Goal: Transaction & Acquisition: Purchase product/service

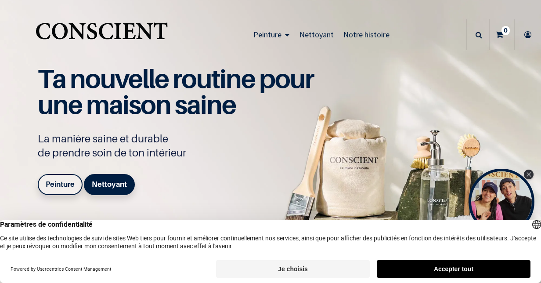
click at [295, 268] on button "Je choisis" at bounding box center [293, 269] width 154 height 18
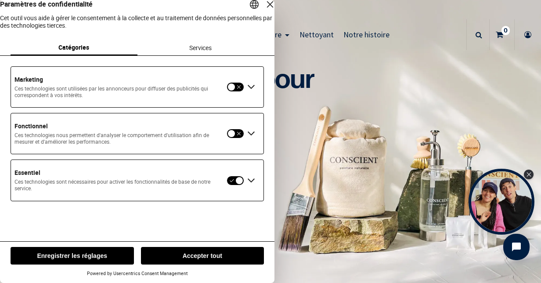
click at [77, 255] on button "Enregistrer les réglages" at bounding box center [72, 256] width 123 height 18
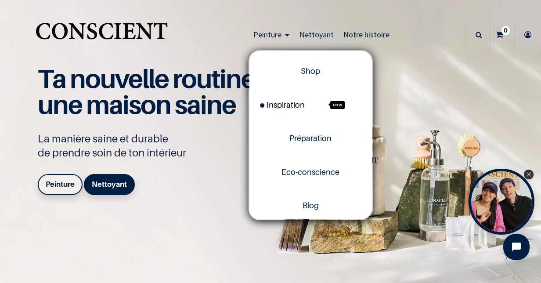
click at [286, 105] on span "Inspiration" at bounding box center [282, 104] width 45 height 9
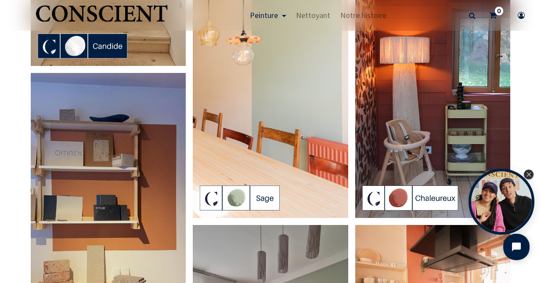
scroll to position [527, 0]
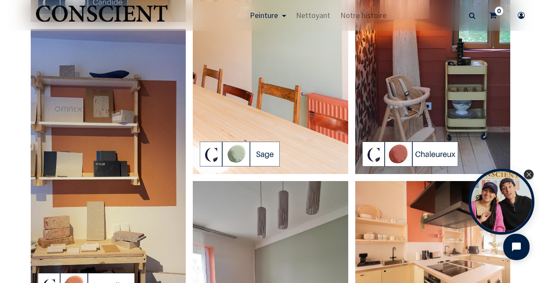
click at [228, 146] on img at bounding box center [270, 36] width 155 height 276
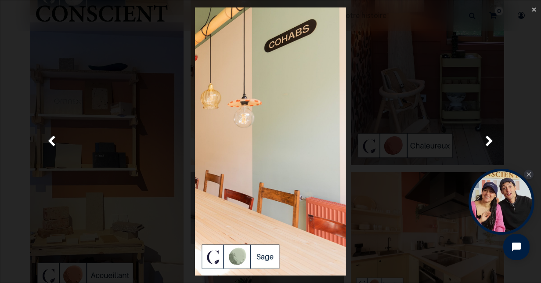
click at [228, 146] on img at bounding box center [270, 141] width 151 height 268
click at [492, 144] on span "Suivante" at bounding box center [489, 141] width 8 height 17
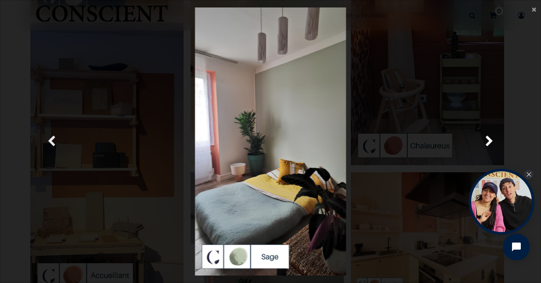
click at [55, 139] on link "Précedent" at bounding box center [51, 141] width 77 height 268
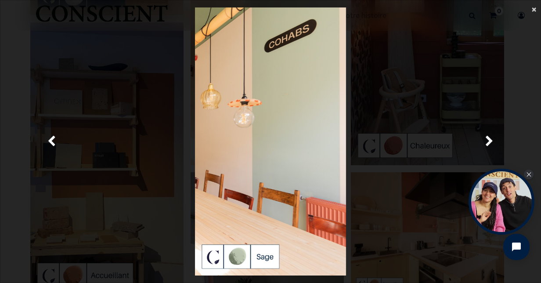
click at [534, 8] on span "×" at bounding box center [533, 9] width 4 height 12
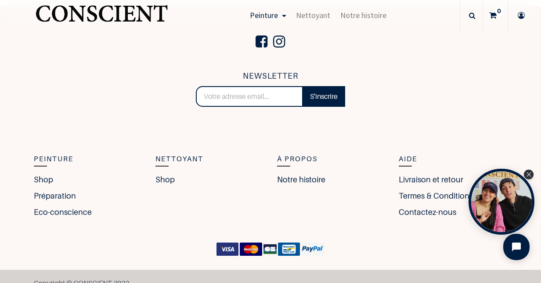
scroll to position [1971, 0]
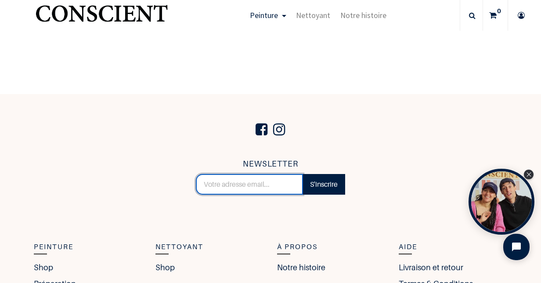
click at [204, 186] on input "email" at bounding box center [249, 184] width 107 height 21
type input "[EMAIL_ADDRESS][DOMAIN_NAME]"
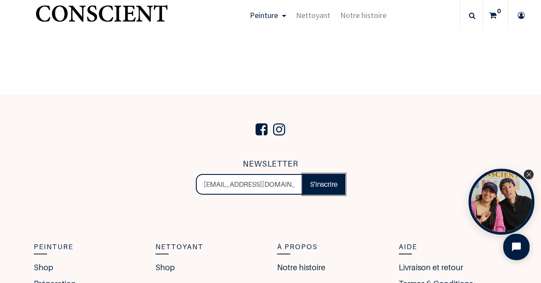
click at [313, 189] on link "S'inscrire" at bounding box center [323, 184] width 43 height 21
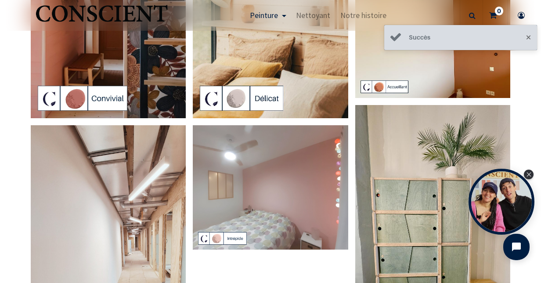
scroll to position [1445, 0]
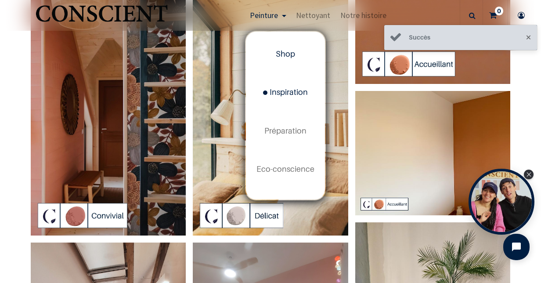
click at [283, 53] on span "Shop" at bounding box center [285, 53] width 19 height 9
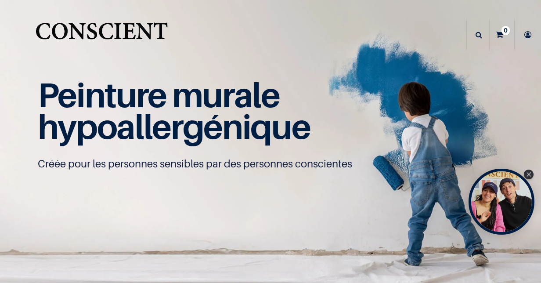
type input "[EMAIL_ADDRESS][DOMAIN_NAME]"
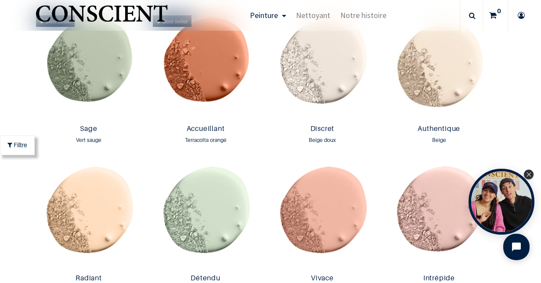
scroll to position [746, 0]
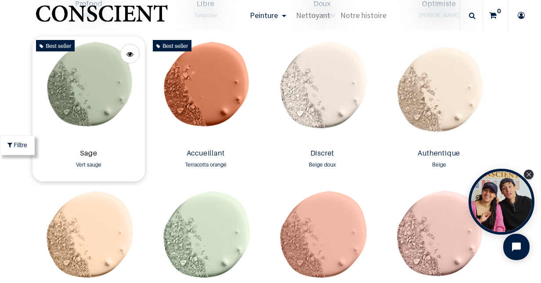
click at [72, 150] on link "Sage" at bounding box center [88, 154] width 105 height 10
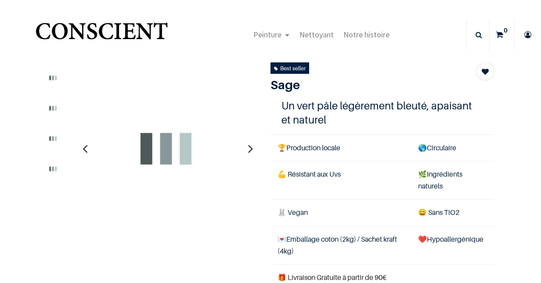
type input "[EMAIL_ADDRESS][DOMAIN_NAME]"
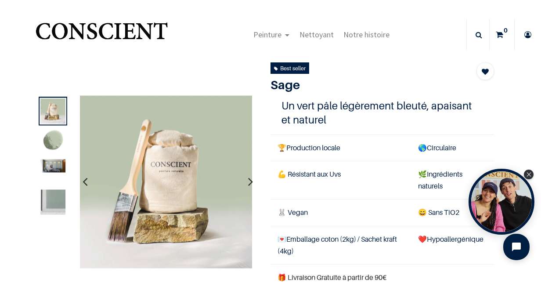
scroll to position [88, 0]
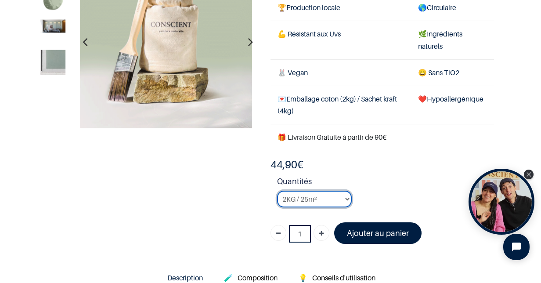
click at [344, 197] on select "2KG / 25m² 4KG / 50m² 8KG / 100m² Testeur" at bounding box center [314, 198] width 75 height 17
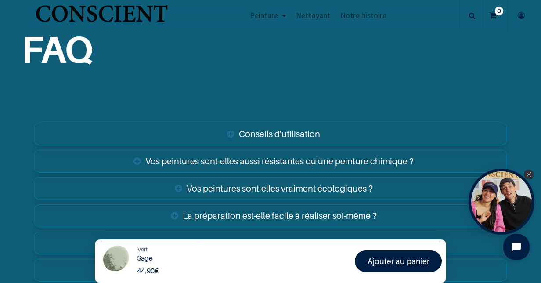
scroll to position [1404, 0]
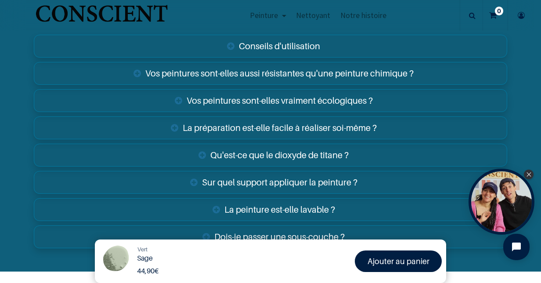
click at [241, 180] on link "Sur quel support appliquer la peinture ?" at bounding box center [270, 182] width 473 height 23
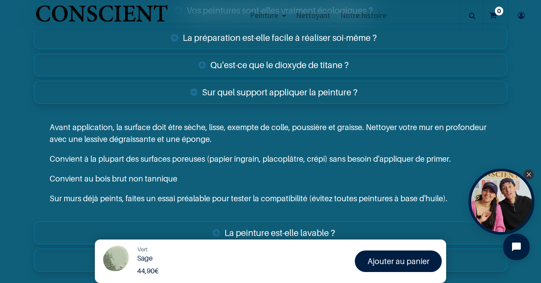
scroll to position [1492, 0]
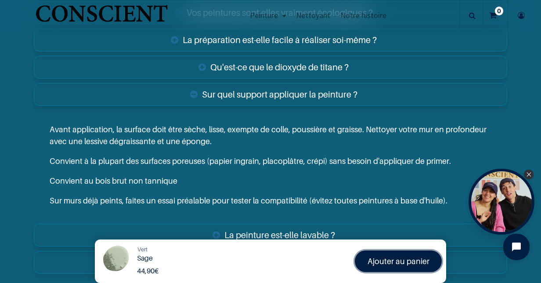
click at [397, 259] on font "Ajouter au panier" at bounding box center [398, 260] width 62 height 9
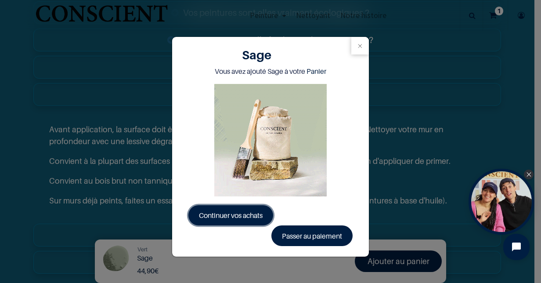
click at [242, 217] on span "Continuer vos achats" at bounding box center [231, 215] width 64 height 9
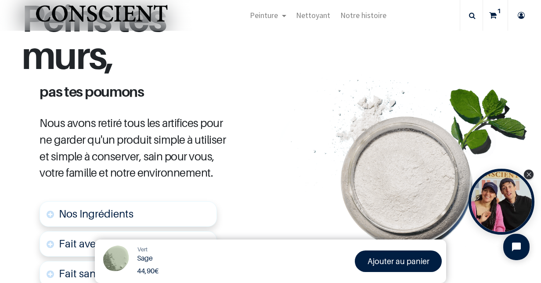
scroll to position [439, 0]
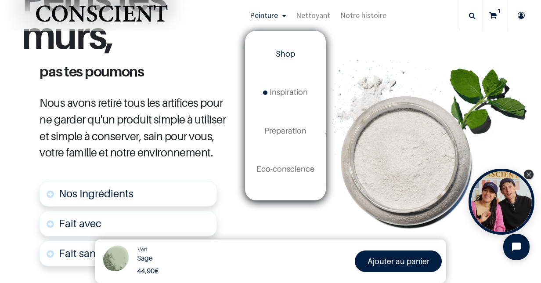
click at [284, 53] on span "Shop" at bounding box center [285, 53] width 19 height 9
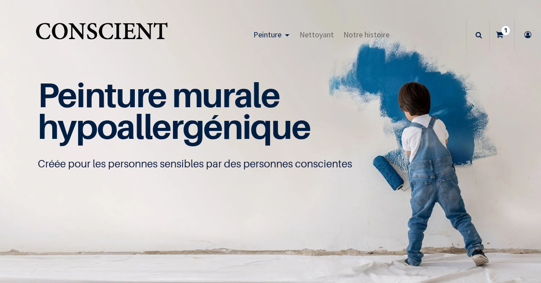
type input "[EMAIL_ADDRESS][DOMAIN_NAME]"
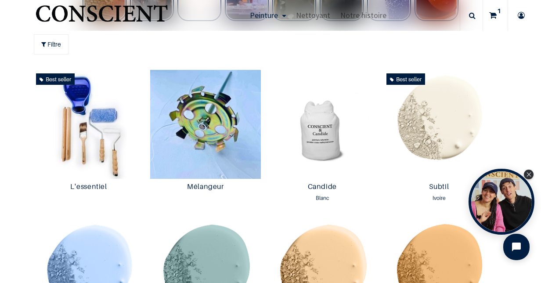
scroll to position [439, 0]
click at [492, 14] on icon at bounding box center [492, 15] width 7 height 31
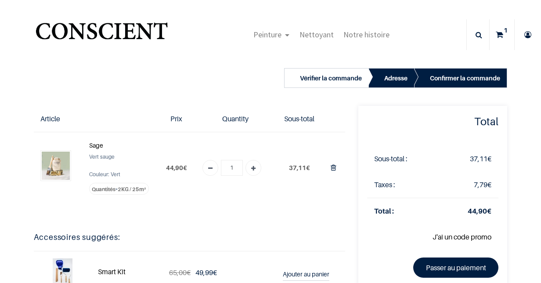
type input "[EMAIL_ADDRESS][DOMAIN_NAME]"
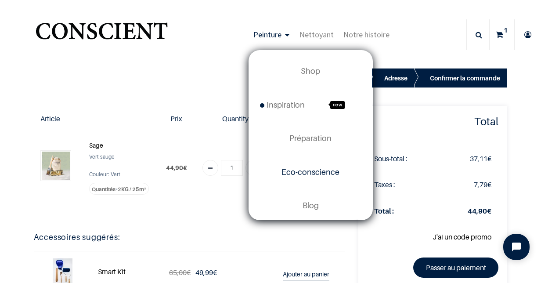
click at [300, 173] on span "Eco-conscience" at bounding box center [310, 171] width 58 height 9
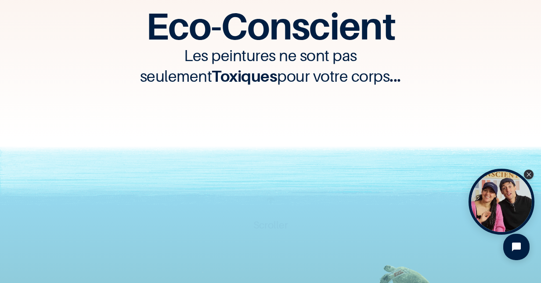
scroll to position [88, 0]
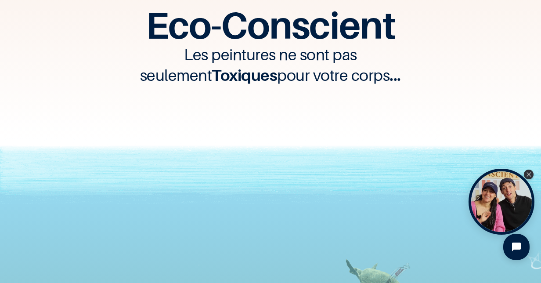
type input "[EMAIL_ADDRESS][DOMAIN_NAME]"
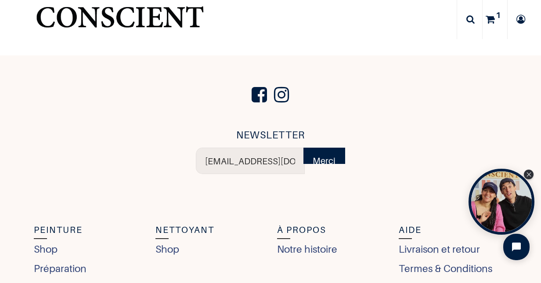
scroll to position [3291, 0]
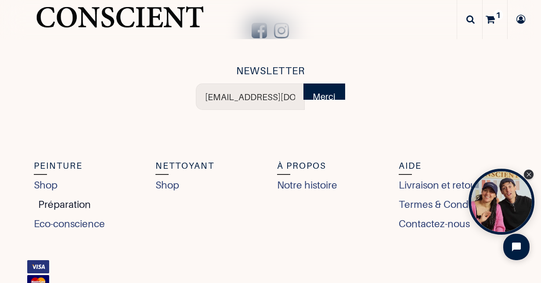
click at [59, 208] on link "Préparation" at bounding box center [62, 204] width 57 height 15
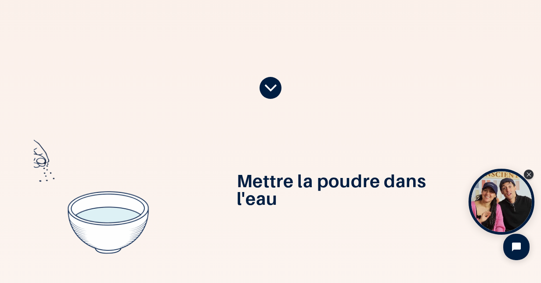
scroll to position [176, 0]
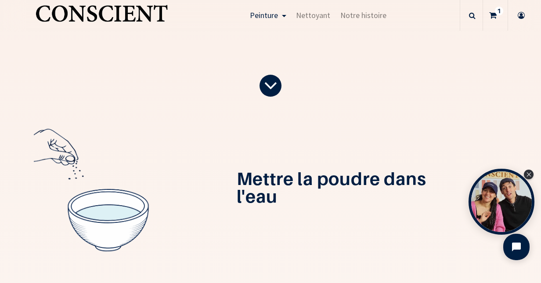
type input "[EMAIL_ADDRESS][DOMAIN_NAME]"
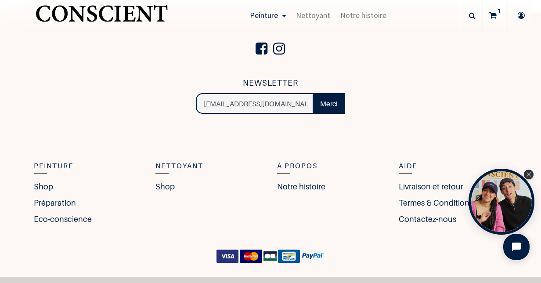
scroll to position [1424, 0]
